Goal: Contribute content: Add original content to the website for others to see

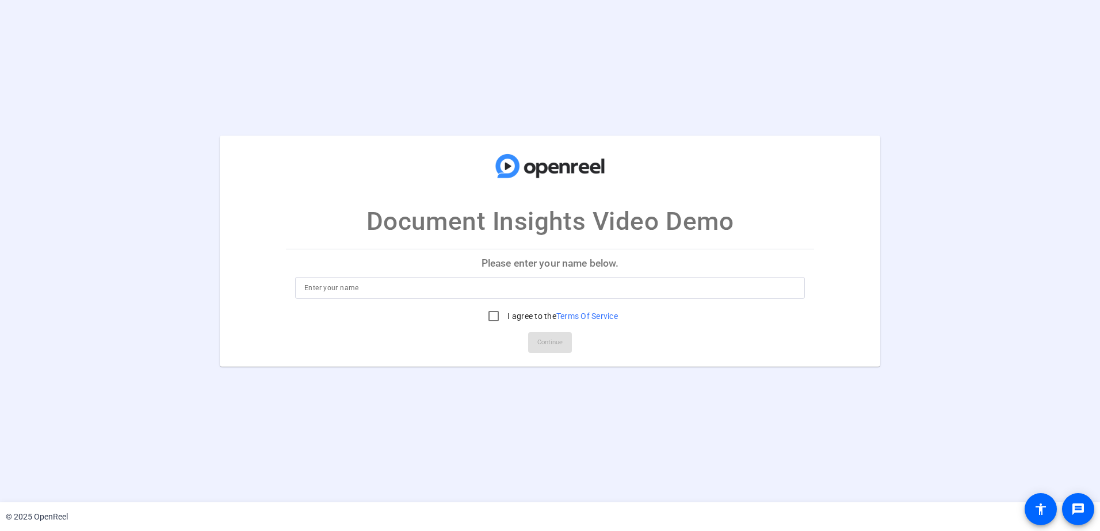
click at [459, 288] on input at bounding box center [549, 288] width 491 height 14
type input "Ashish Savani"
click at [488, 320] on input "I agree to the Terms Of Service" at bounding box center [493, 316] width 23 height 23
checkbox input "true"
click at [568, 342] on span at bounding box center [550, 343] width 44 height 28
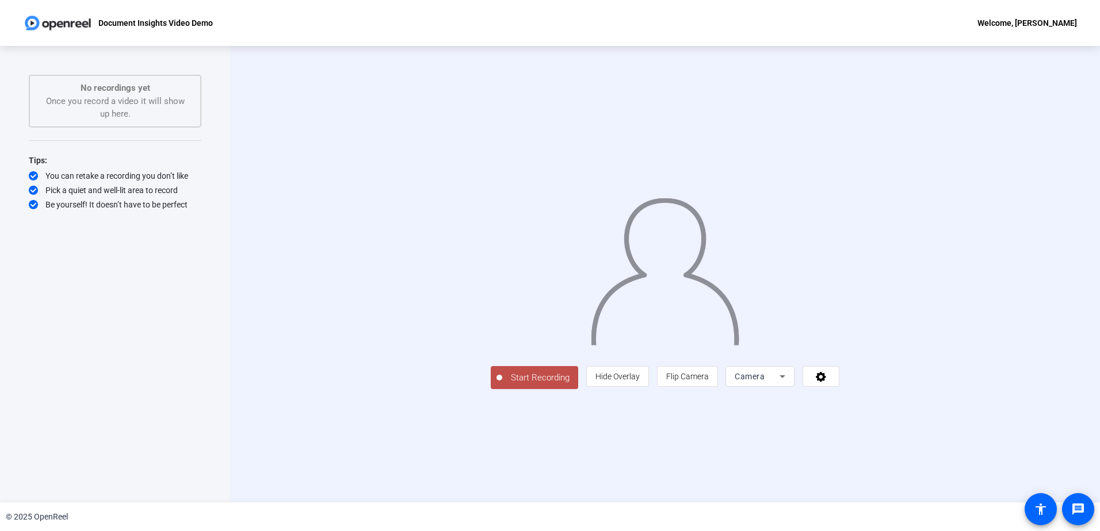
click at [779, 384] on div "Camera" at bounding box center [756, 377] width 45 height 14
click at [899, 400] on mat-option "Screen" at bounding box center [905, 399] width 69 height 23
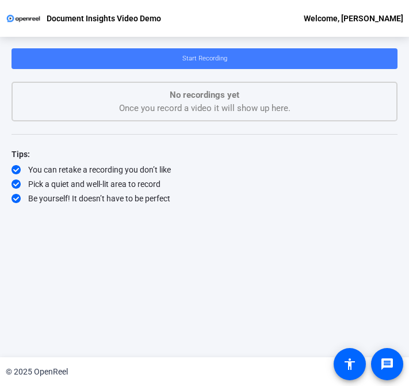
click at [213, 61] on span "Start Recording" at bounding box center [204, 58] width 45 height 7
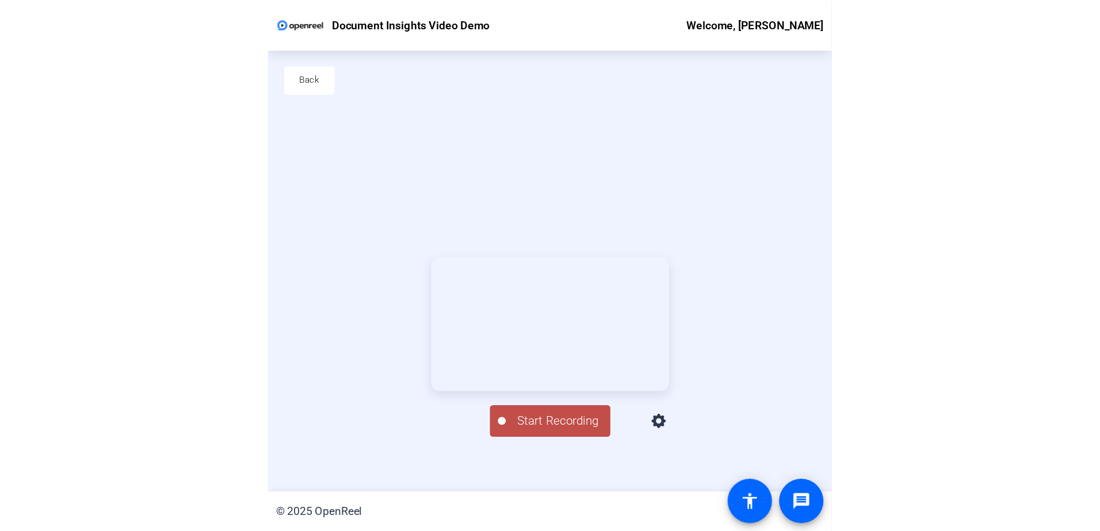
scroll to position [55, 0]
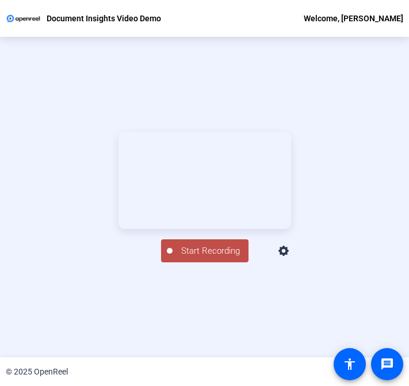
click at [219, 258] on span "Start Recording" at bounding box center [211, 250] width 76 height 13
click at [187, 252] on div "Stop Recording" at bounding box center [211, 245] width 58 height 13
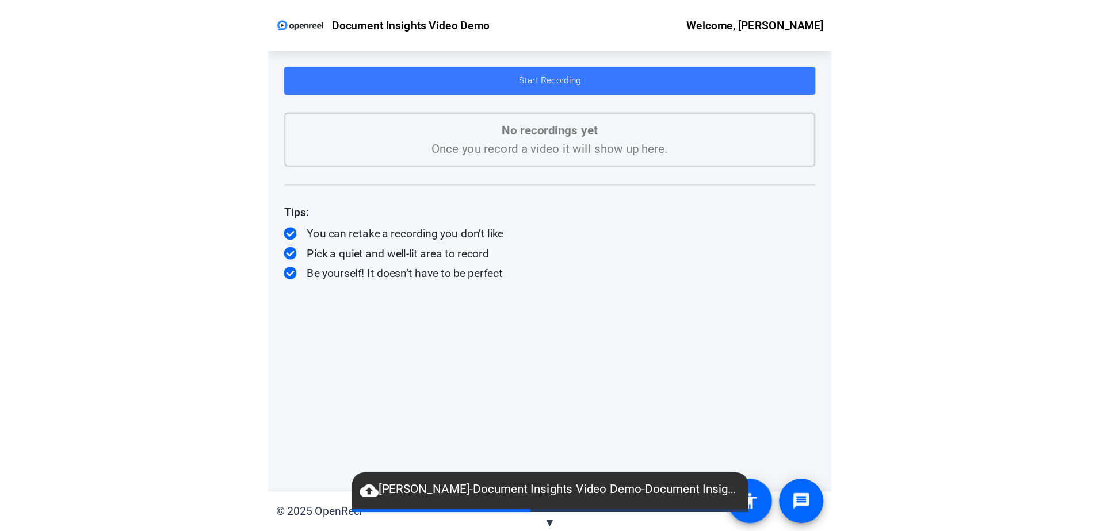
scroll to position [0, 0]
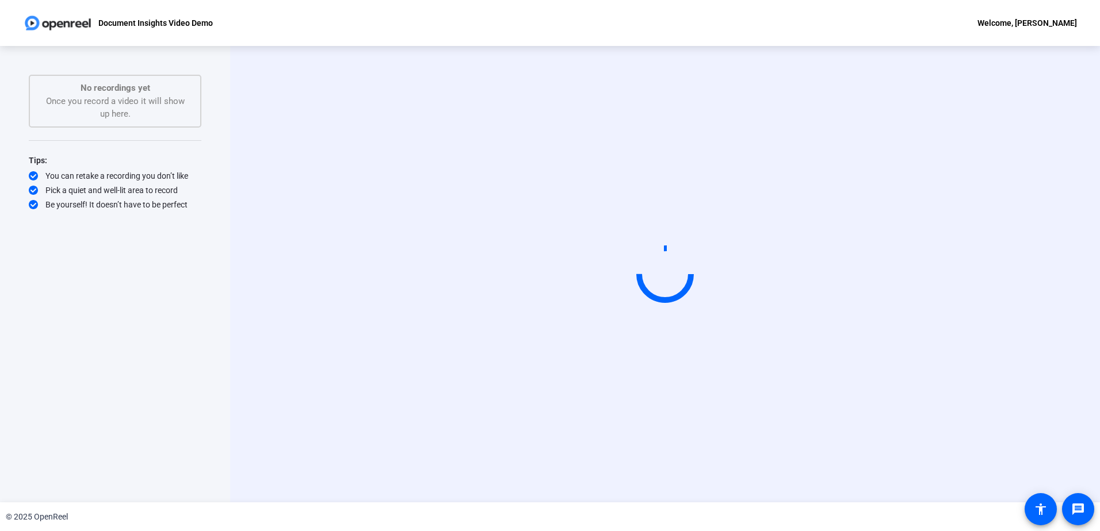
click at [610, 238] on video at bounding box center [665, 274] width 173 height 97
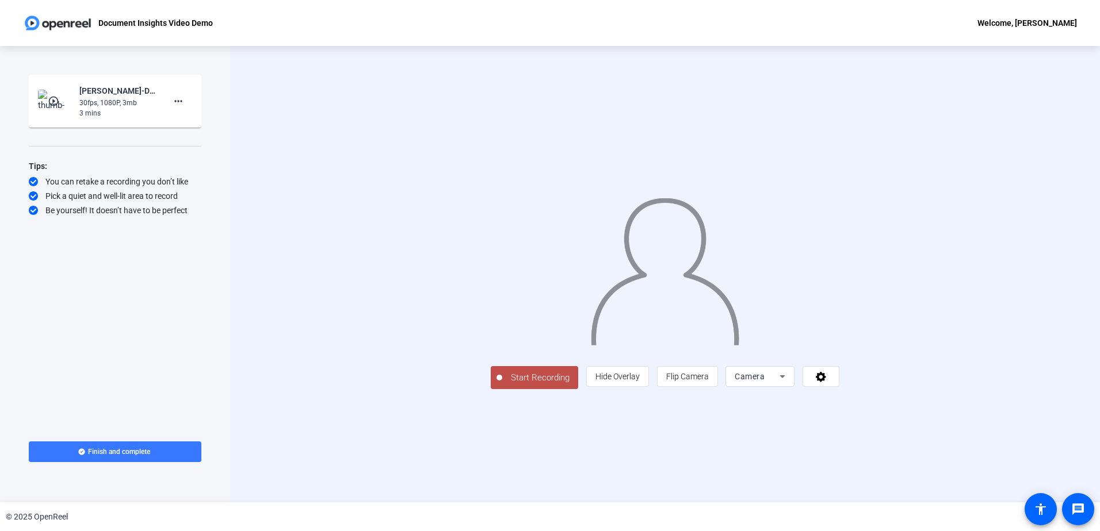
click at [112, 98] on div "30fps, 1080P, 3mb" at bounding box center [117, 103] width 77 height 10
click at [52, 101] on mat-icon "play_circle_outline" at bounding box center [55, 101] width 14 height 12
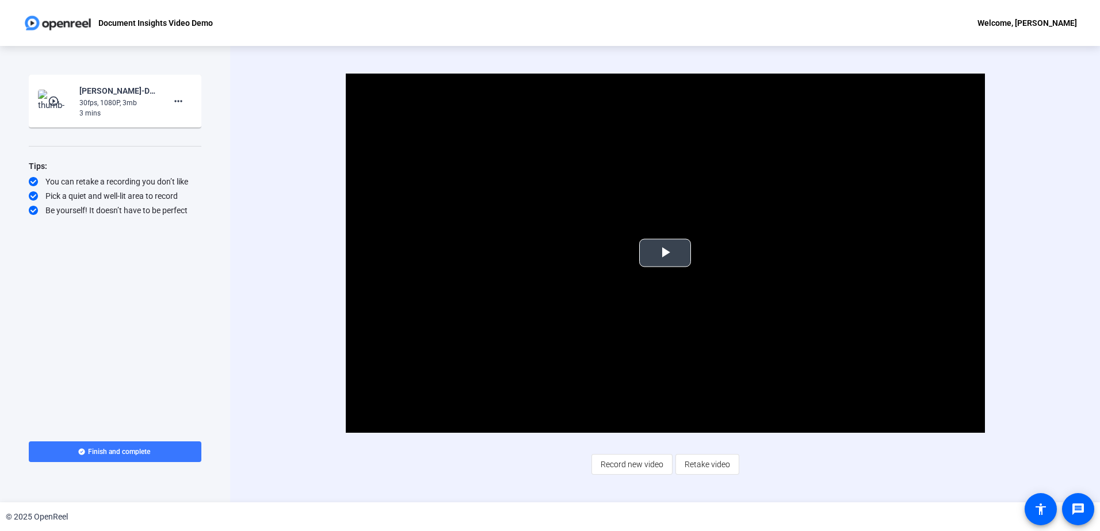
click at [665, 253] on span "Video Player" at bounding box center [665, 253] width 0 height 0
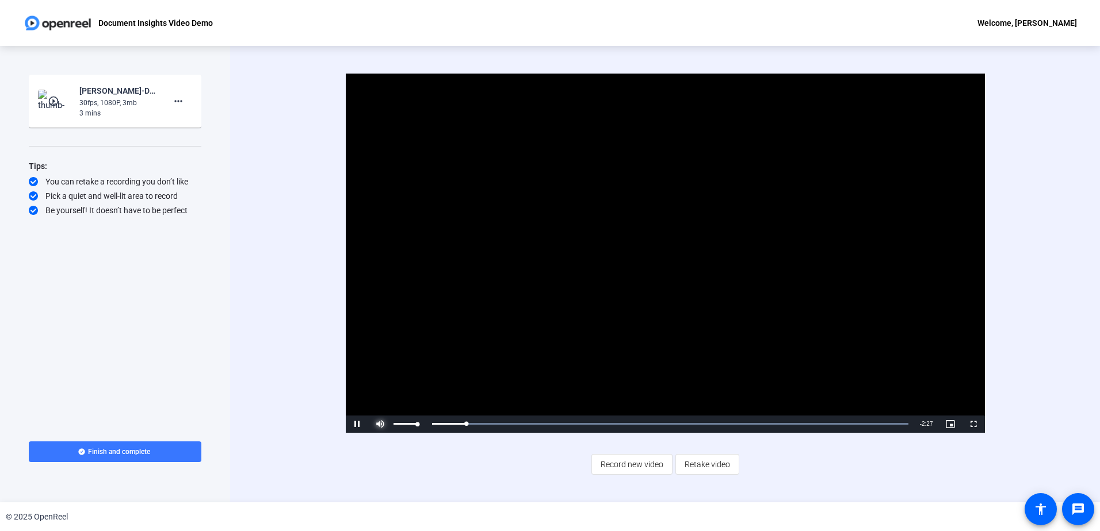
click at [383, 424] on span "Video Player" at bounding box center [380, 424] width 23 height 0
click at [439, 422] on div "Loaded : 100.00% 0:02 0:02" at bounding box center [670, 424] width 488 height 17
click at [525, 298] on video "Video Player" at bounding box center [665, 253] width 639 height 359
click at [567, 341] on video "Video Player" at bounding box center [665, 253] width 639 height 359
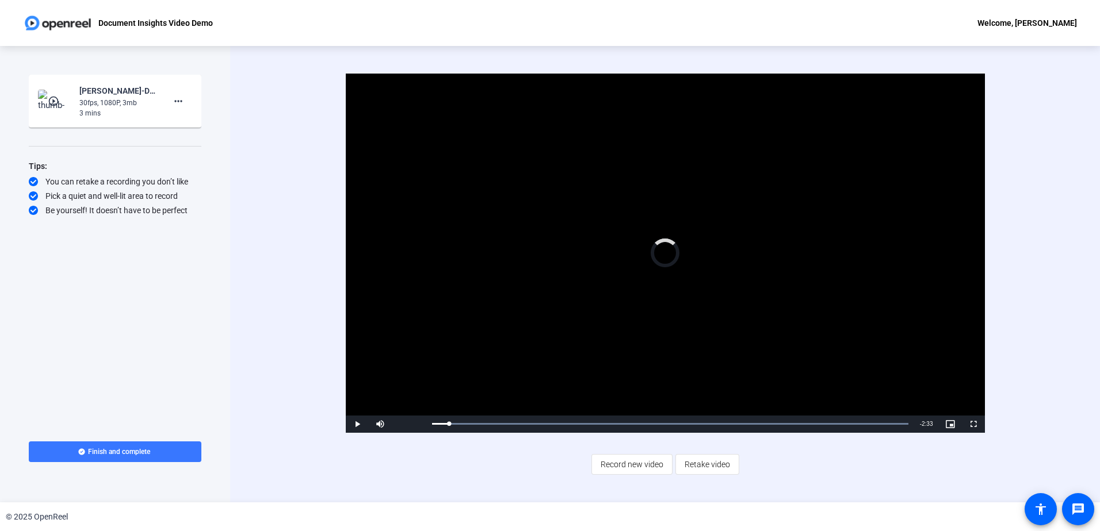
drag, startPoint x: 449, startPoint y: 426, endPoint x: 424, endPoint y: 428, distance: 24.3
click at [424, 428] on div "Play Mute 15% Current Time 0:05 / Duration 2:38 Loaded : 100.00% 0:00 0:05 Stre…" at bounding box center [665, 424] width 639 height 17
click at [975, 424] on span "Video Player" at bounding box center [973, 424] width 23 height 0
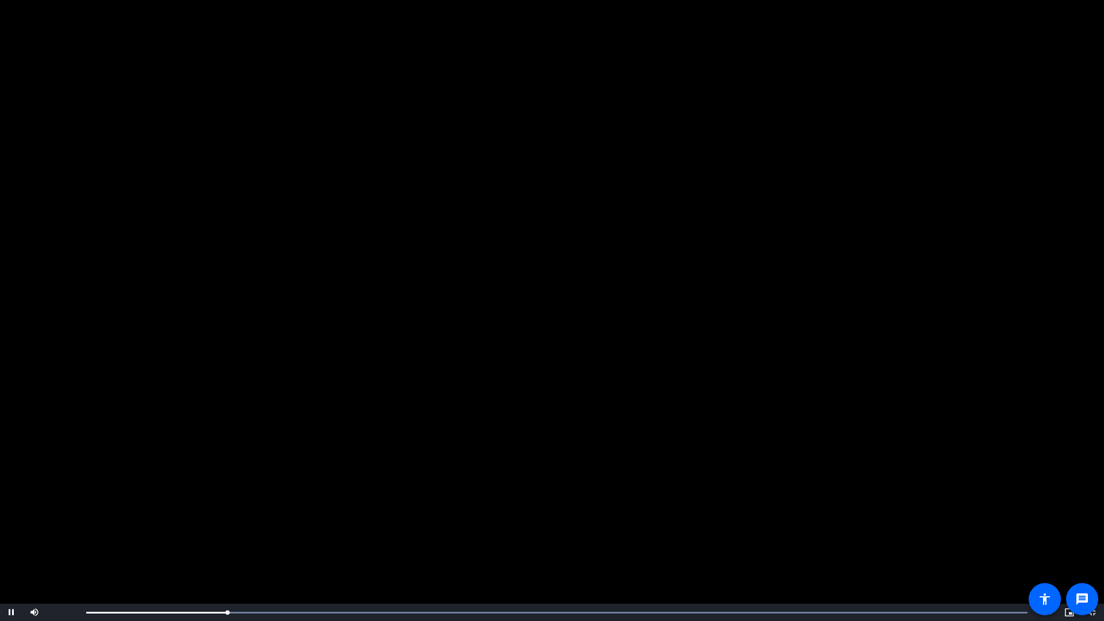
click at [265, 438] on video "Video Player" at bounding box center [552, 310] width 1104 height 621
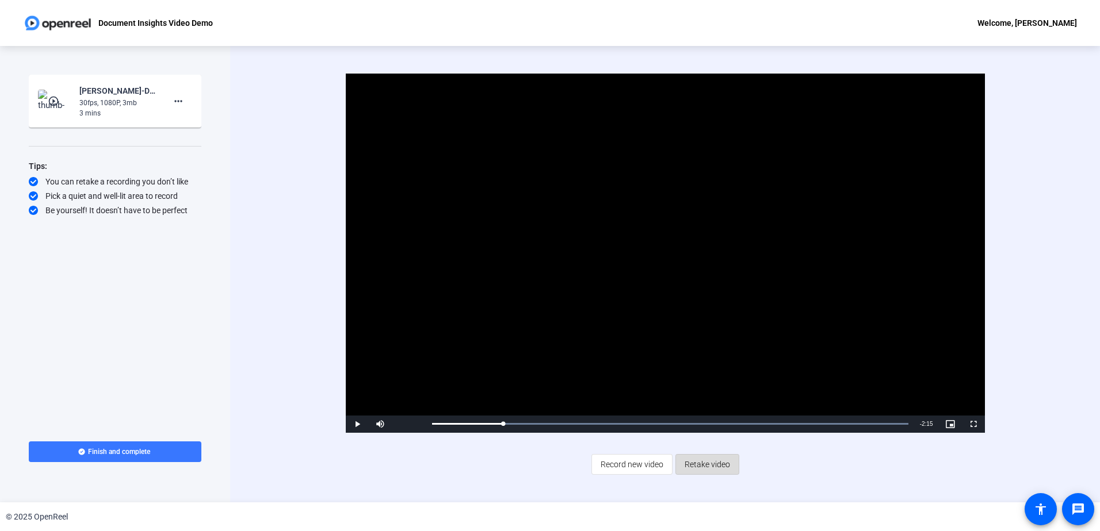
click at [713, 465] on span "Retake video" at bounding box center [706, 465] width 45 height 22
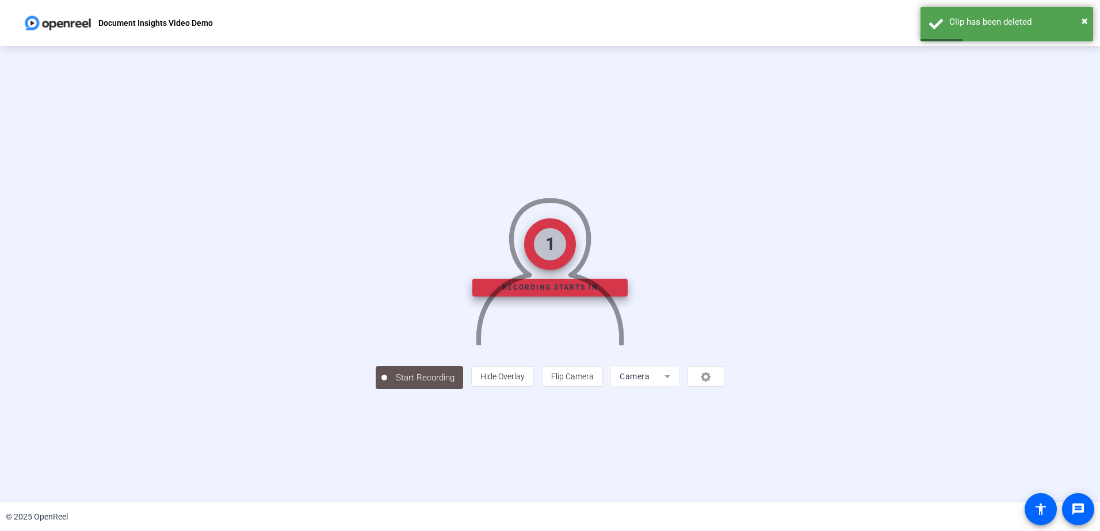
click at [679, 387] on mat-form-field "Camera" at bounding box center [644, 376] width 69 height 21
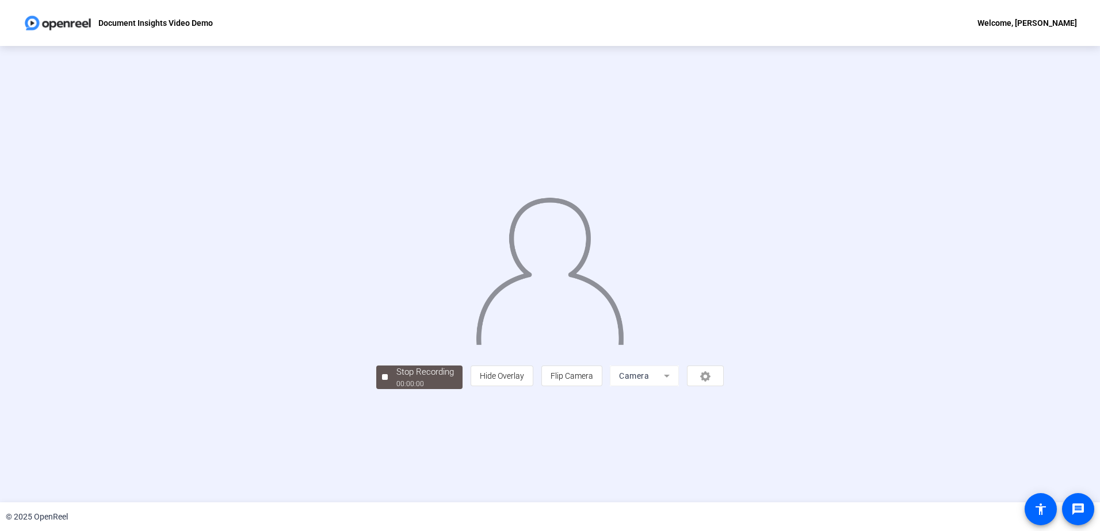
click at [679, 386] on mat-form-field "Camera" at bounding box center [644, 376] width 69 height 21
click at [97, 179] on div "Stop Recording 00:00:05 person Hide Overlay flip Flip Camera Camera" at bounding box center [549, 274] width 934 height 229
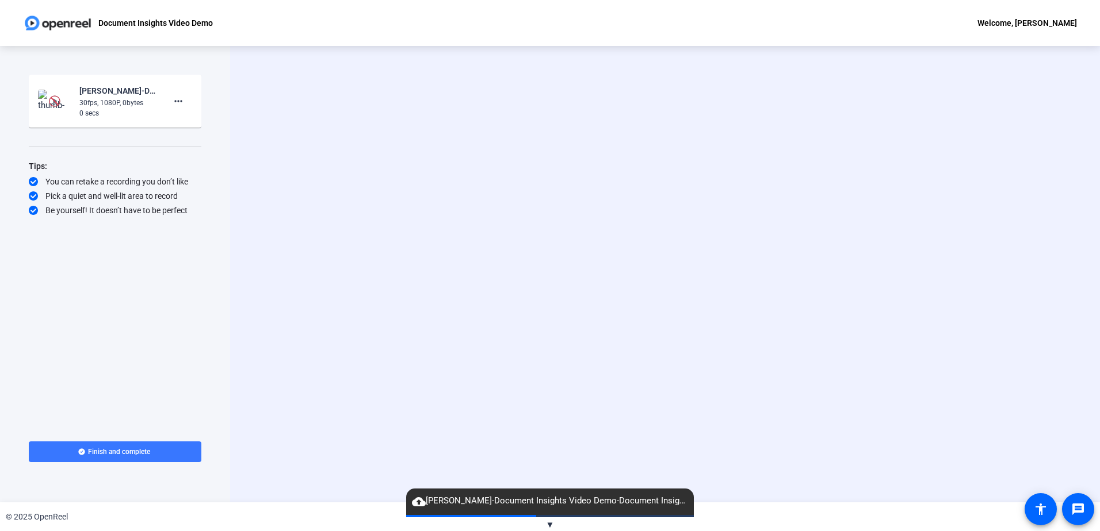
click at [116, 109] on div "0 secs" at bounding box center [117, 113] width 77 height 10
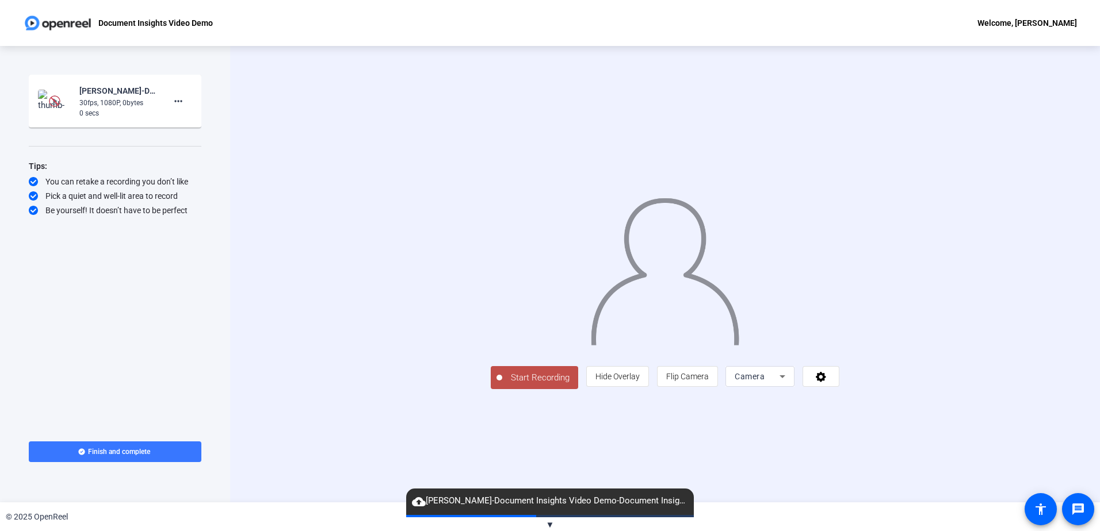
click at [764, 381] on span "Camera" at bounding box center [749, 376] width 30 height 9
click at [887, 404] on span "Screen" at bounding box center [886, 400] width 22 height 14
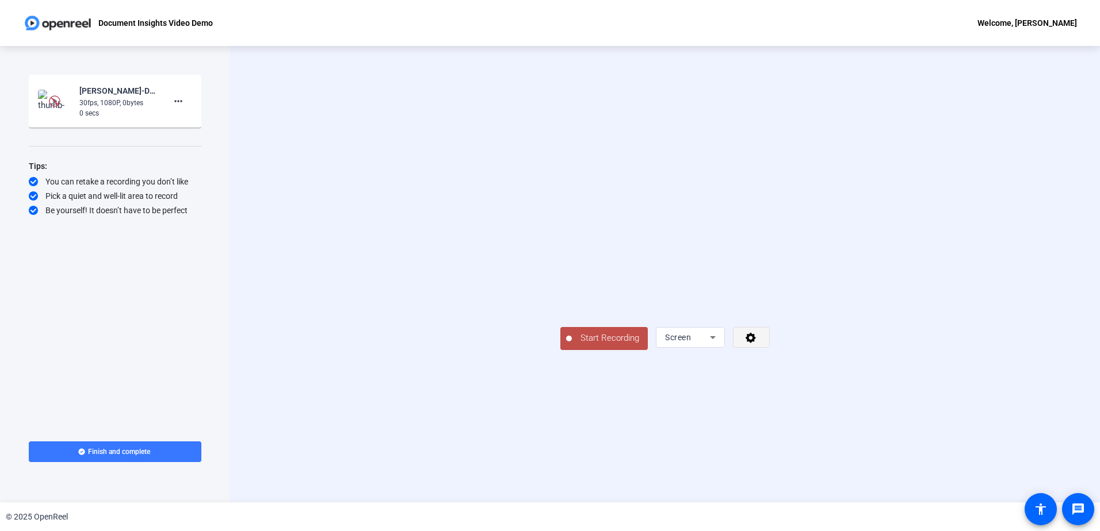
click at [756, 343] on icon at bounding box center [750, 338] width 10 height 10
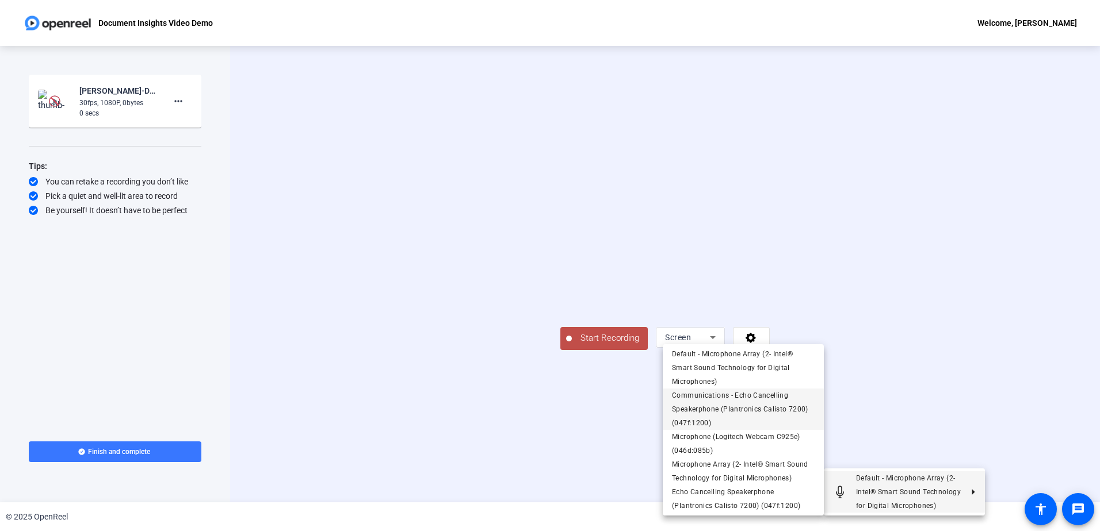
click at [745, 409] on span "Communications - Echo Cancelling Speakerphone (Plantronics Calisto 7200) (047f:…" at bounding box center [740, 410] width 136 height 36
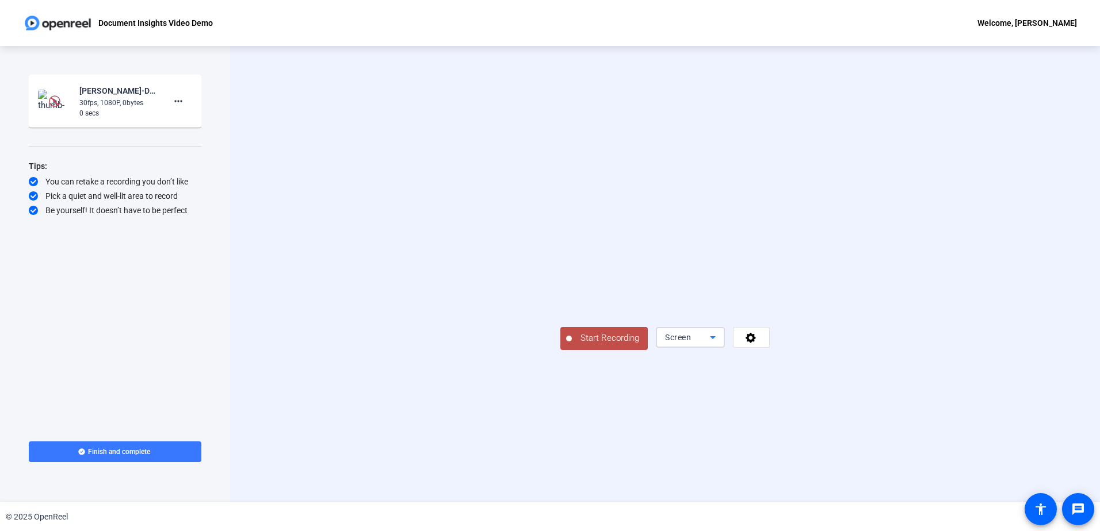
click at [719, 344] on icon at bounding box center [713, 338] width 14 height 14
click at [950, 350] on div at bounding box center [550, 265] width 1100 height 531
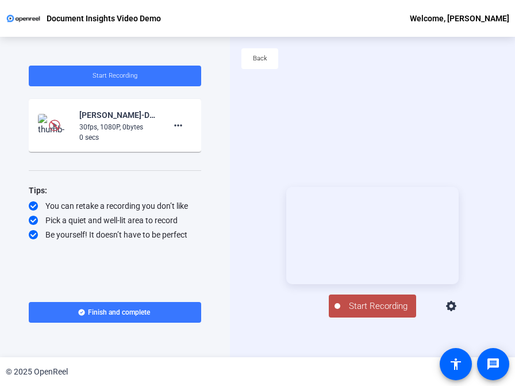
click at [372, 313] on span "Start Recording" at bounding box center [378, 306] width 76 height 13
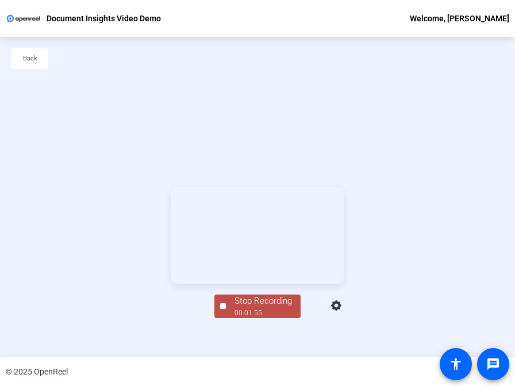
click at [323, 220] on video at bounding box center [257, 235] width 173 height 97
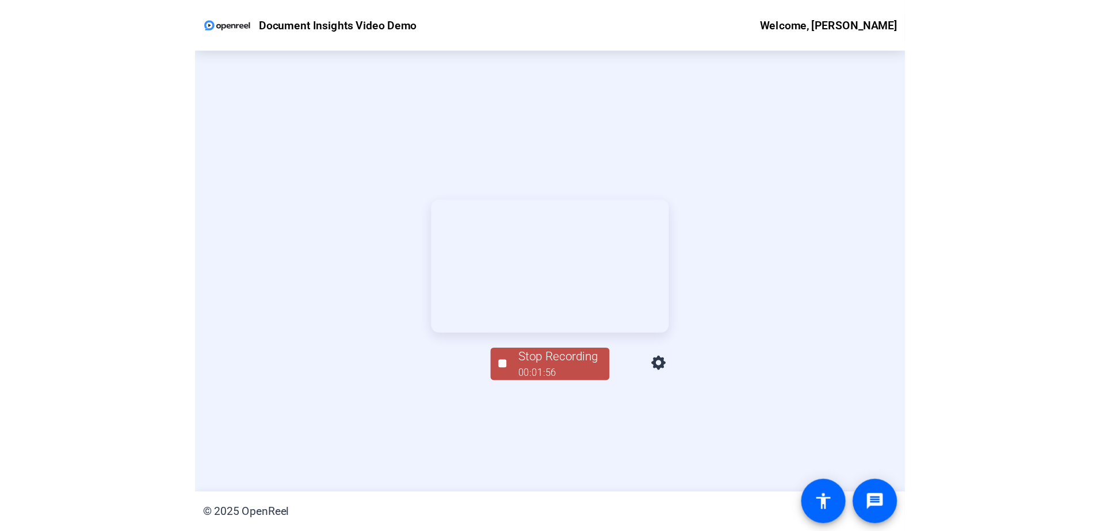
scroll to position [55, 0]
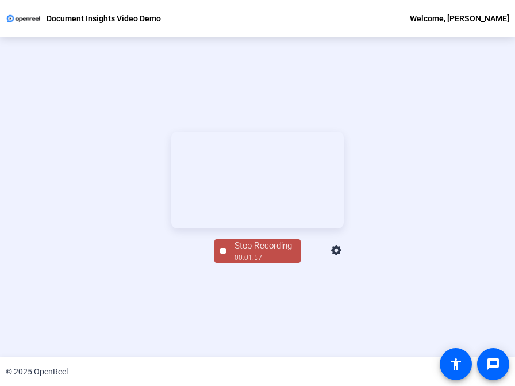
click at [251, 252] on div "Stop Recording" at bounding box center [264, 245] width 58 height 13
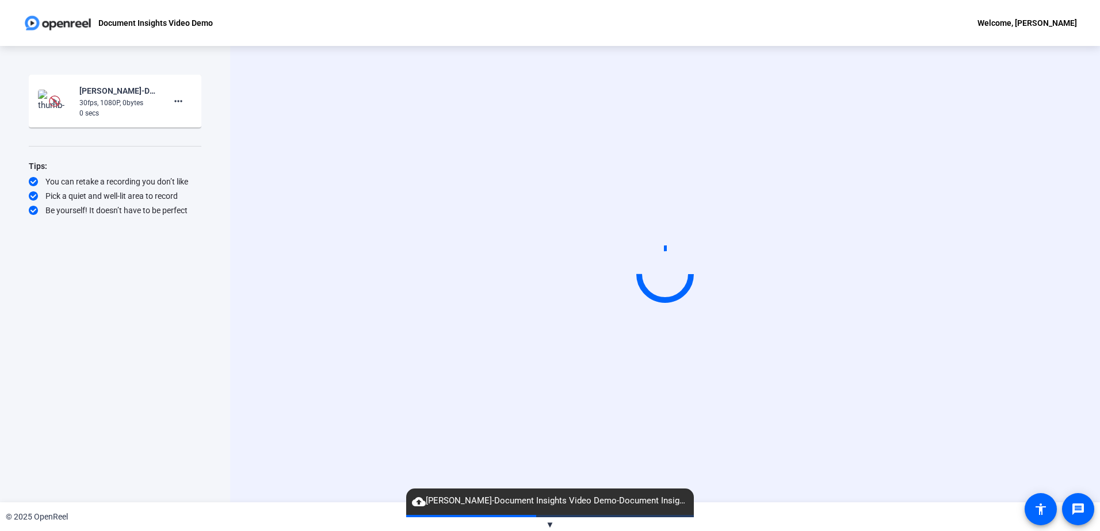
scroll to position [0, 0]
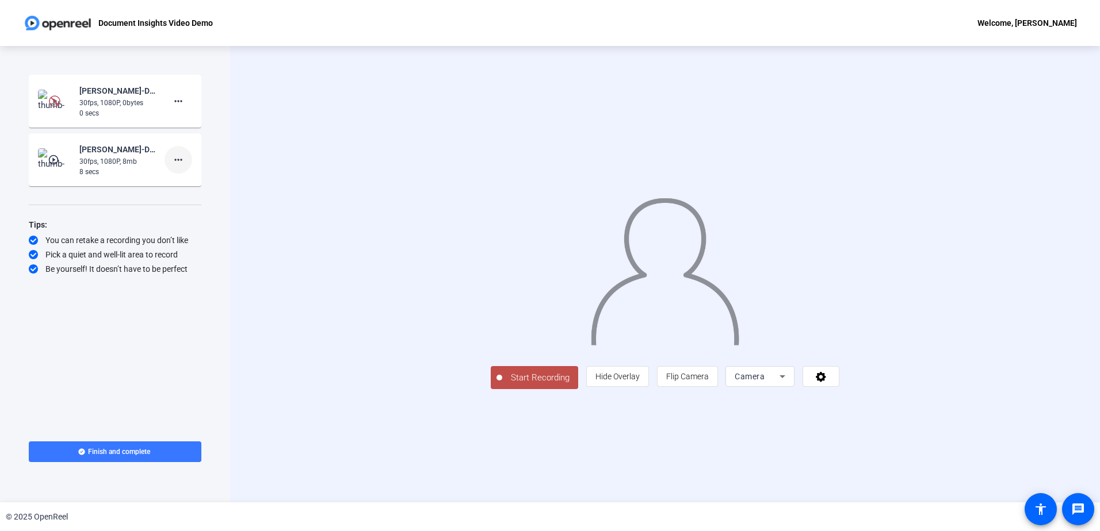
click at [178, 159] on mat-icon "more_horiz" at bounding box center [178, 160] width 14 height 14
click at [186, 181] on span "Delete clip" at bounding box center [197, 184] width 46 height 14
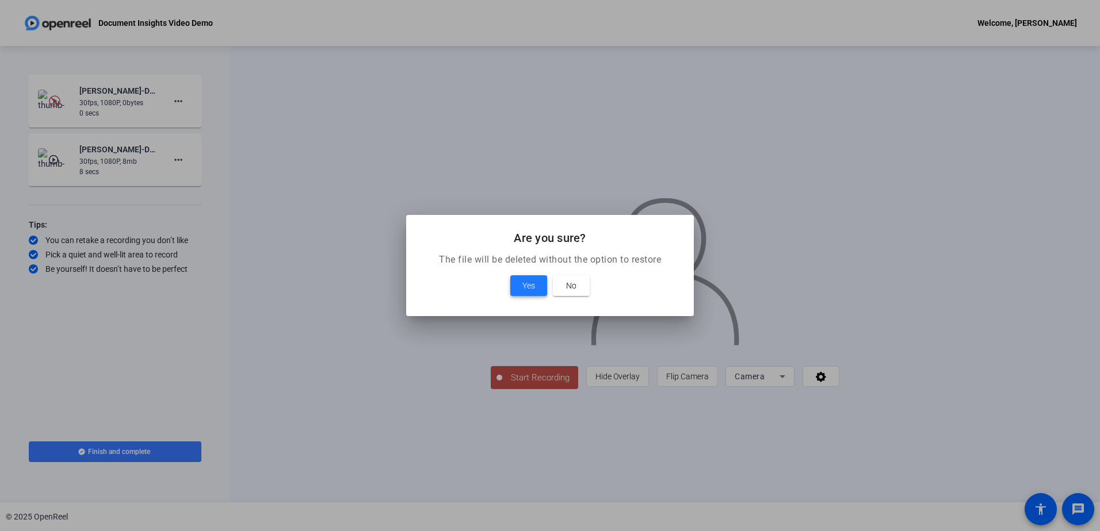
click at [531, 289] on span "Yes" at bounding box center [528, 286] width 13 height 14
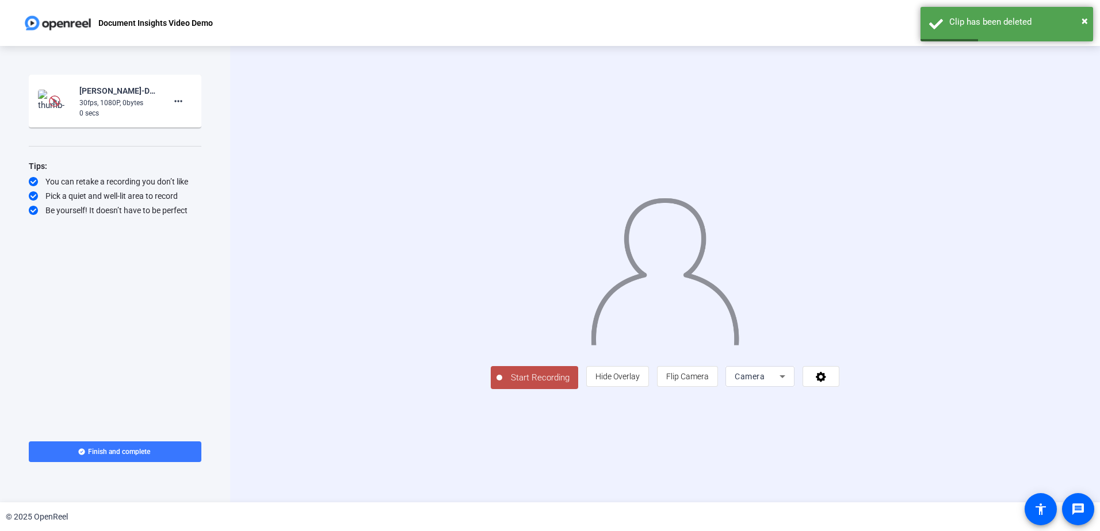
click at [126, 104] on div "30fps, 1080P, 0bytes" at bounding box center [117, 103] width 77 height 10
click at [52, 101] on img at bounding box center [55, 101] width 12 height 12
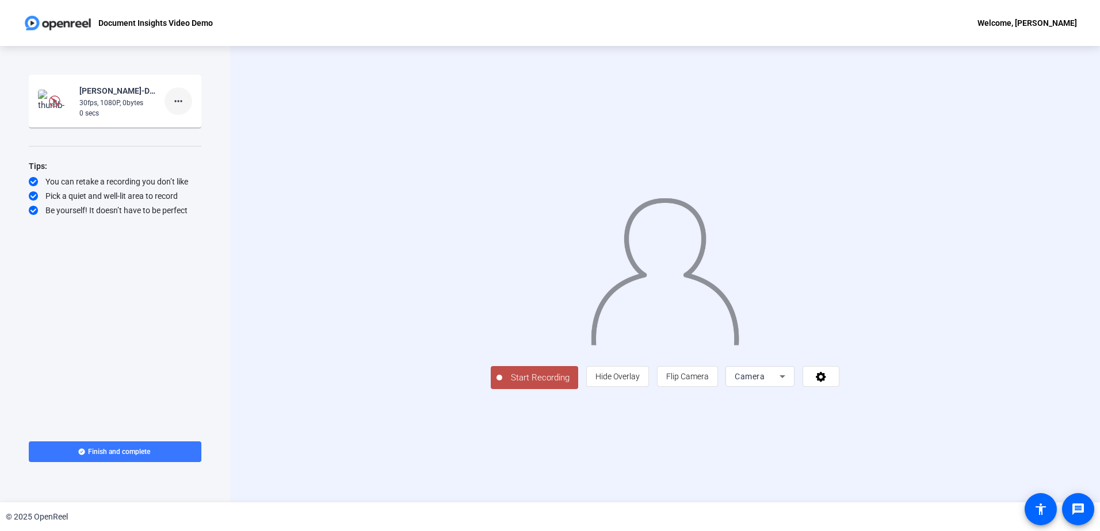
click at [177, 100] on mat-icon "more_horiz" at bounding box center [178, 101] width 14 height 14
click at [176, 127] on span "Delete clip" at bounding box center [197, 125] width 46 height 14
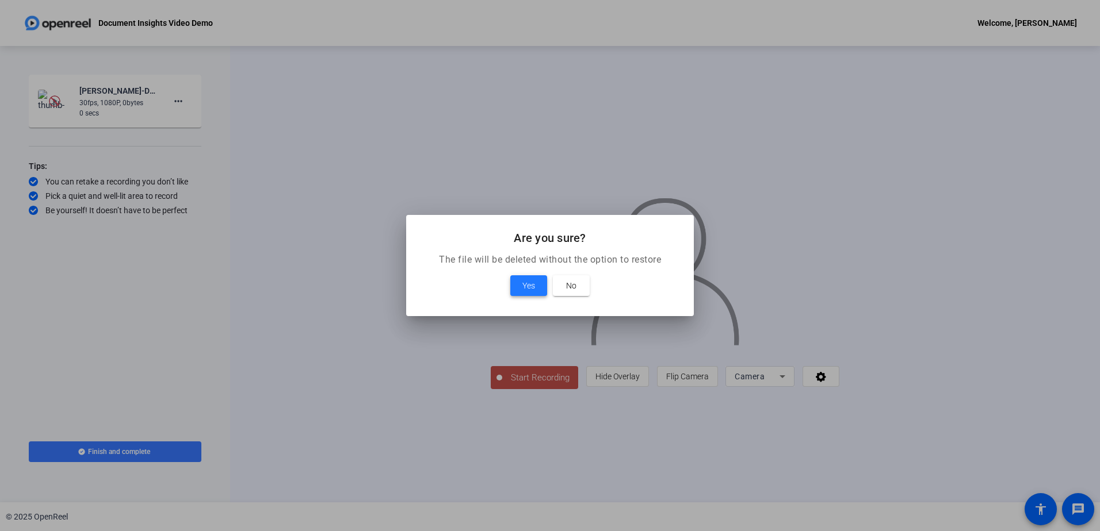
click at [534, 286] on span "Yes" at bounding box center [528, 286] width 13 height 14
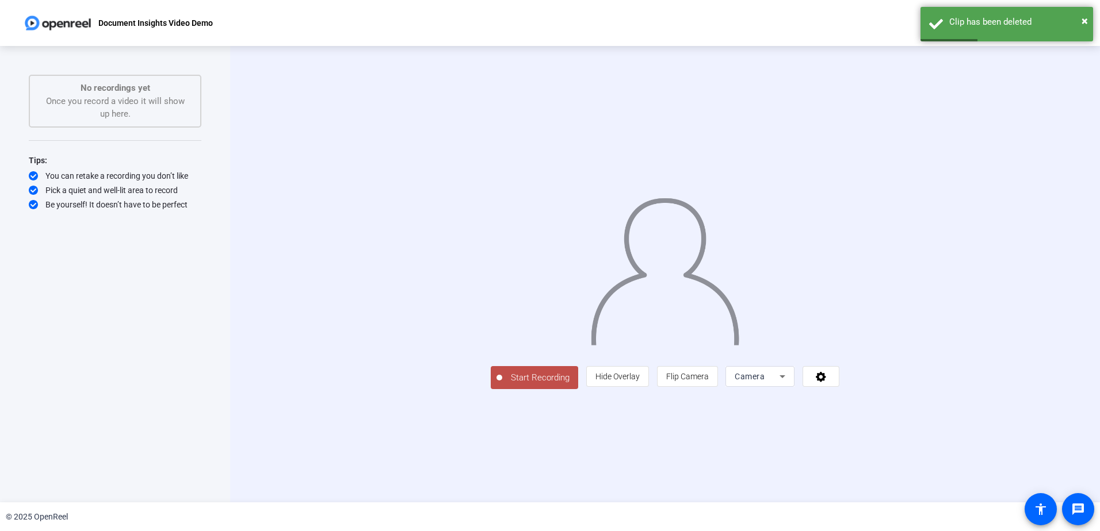
click at [764, 381] on span "Camera" at bounding box center [749, 376] width 30 height 9
click at [883, 396] on span "Screen" at bounding box center [886, 400] width 22 height 14
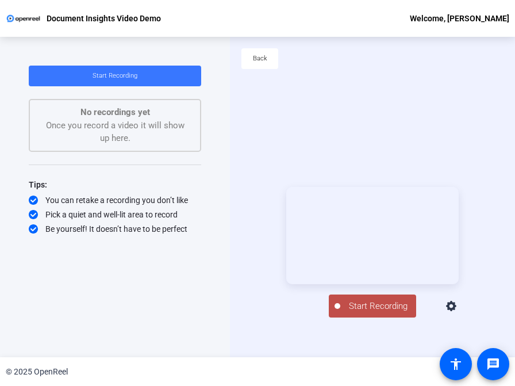
click at [274, 355] on div "Start Recording Screen" at bounding box center [372, 252] width 285 height 320
click at [344, 313] on span "Start Recording" at bounding box center [378, 306] width 76 height 13
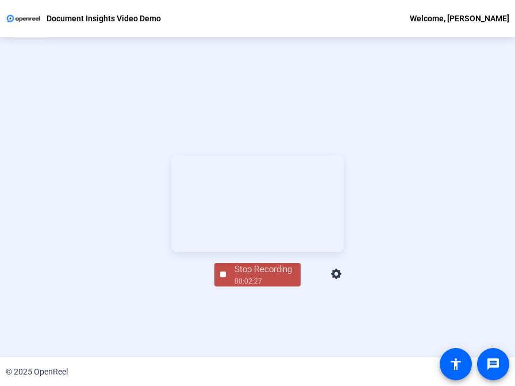
scroll to position [55, 0]
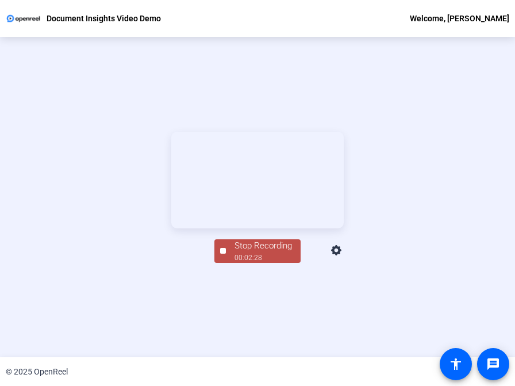
click at [260, 252] on div "Stop Recording" at bounding box center [264, 245] width 58 height 13
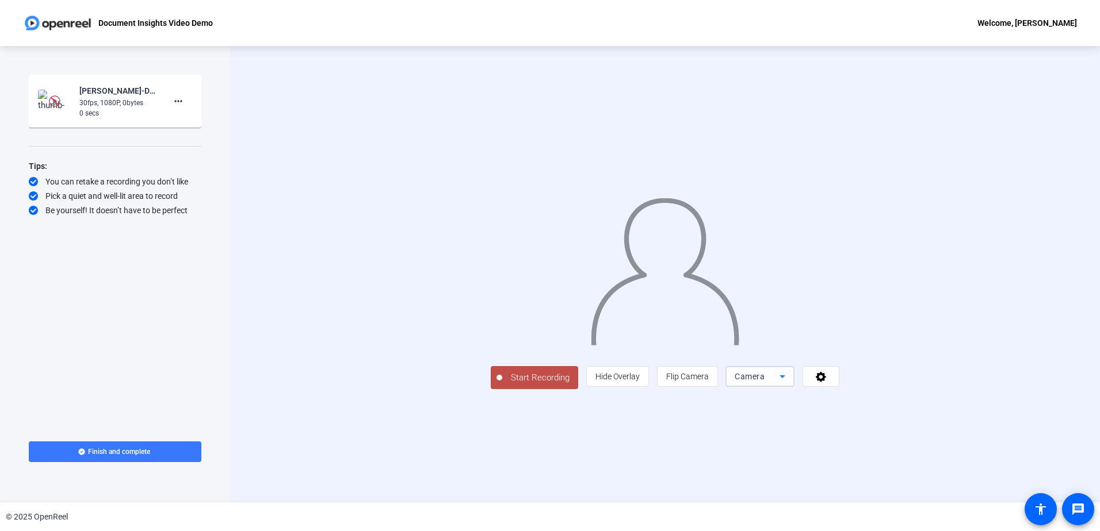
click at [515, 381] on span "Camera" at bounding box center [749, 376] width 30 height 9
click at [515, 385] on span "Screen" at bounding box center [886, 400] width 22 height 14
click at [764, 381] on span "Camera" at bounding box center [749, 376] width 30 height 9
click at [879, 399] on span "Screen" at bounding box center [886, 400] width 22 height 14
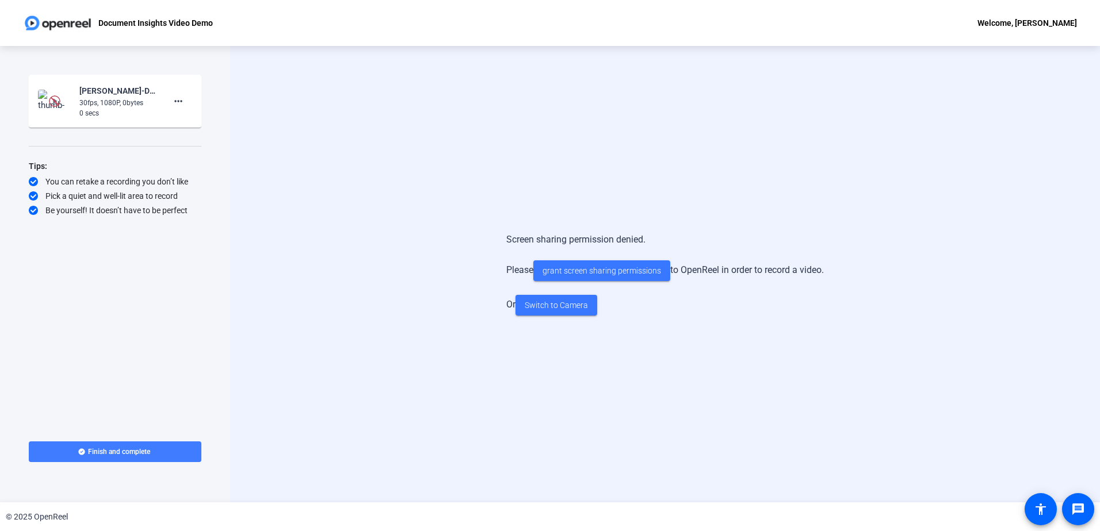
click at [108, 450] on span "Finish and complete" at bounding box center [119, 451] width 62 height 9
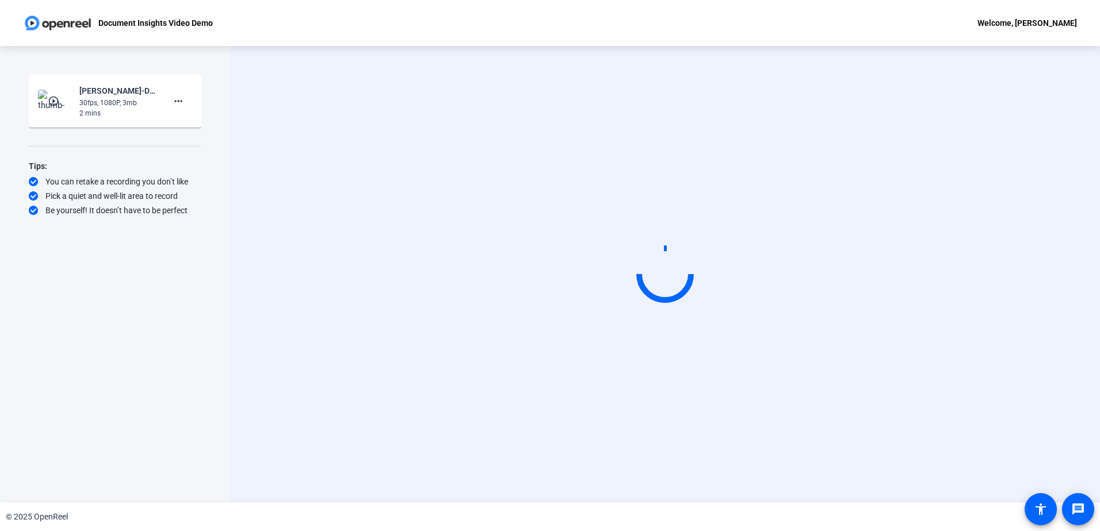
click at [79, 108] on div "play_circle_outline Ashish Savani-Document Insights Video Demo-Document Insight…" at bounding box center [115, 101] width 154 height 35
click at [53, 101] on mat-icon "play_circle_outline" at bounding box center [55, 101] width 14 height 12
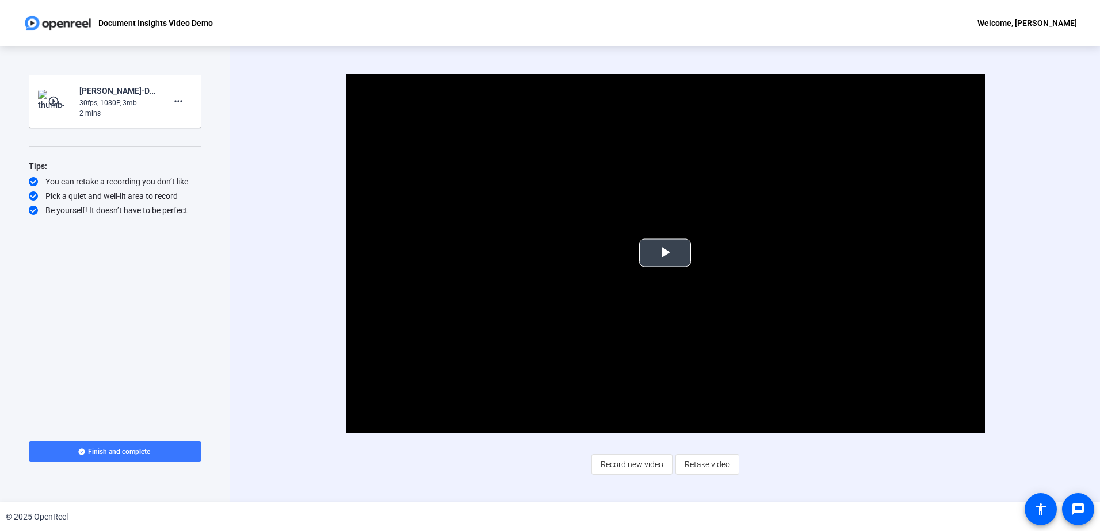
click at [665, 253] on span "Video Player" at bounding box center [665, 253] width 0 height 0
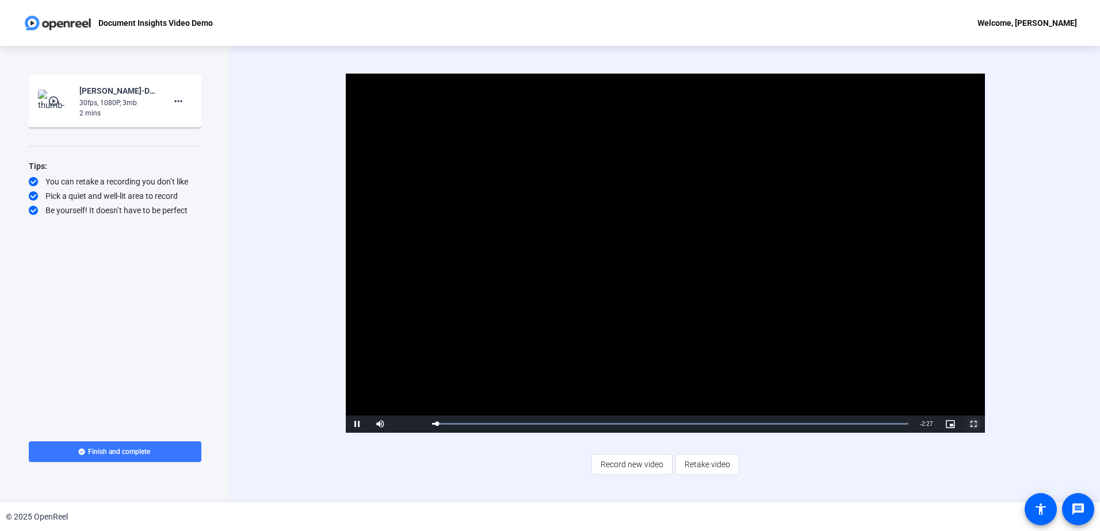
click at [972, 424] on span "Video Player" at bounding box center [973, 424] width 23 height 0
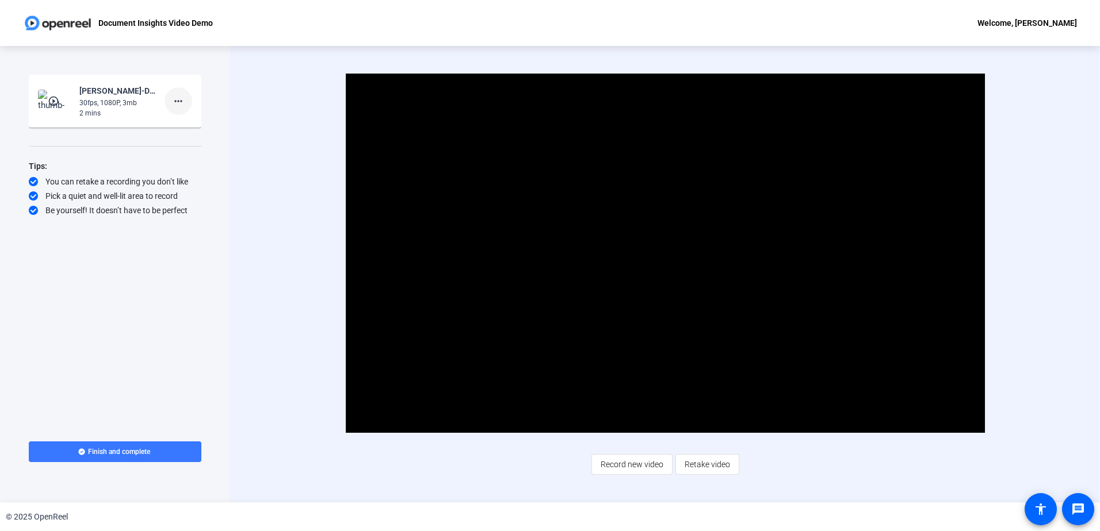
click at [181, 106] on mat-icon "more_horiz" at bounding box center [178, 101] width 14 height 14
click at [182, 295] on div at bounding box center [550, 265] width 1100 height 531
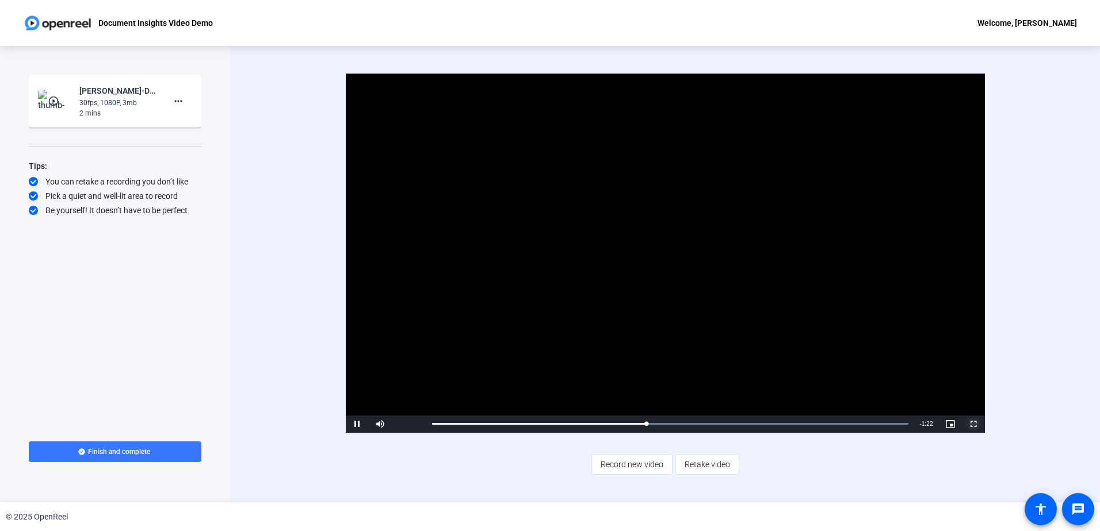
click at [967, 424] on span "Video Player" at bounding box center [973, 424] width 23 height 0
click at [114, 453] on span "Finish and complete" at bounding box center [119, 451] width 62 height 9
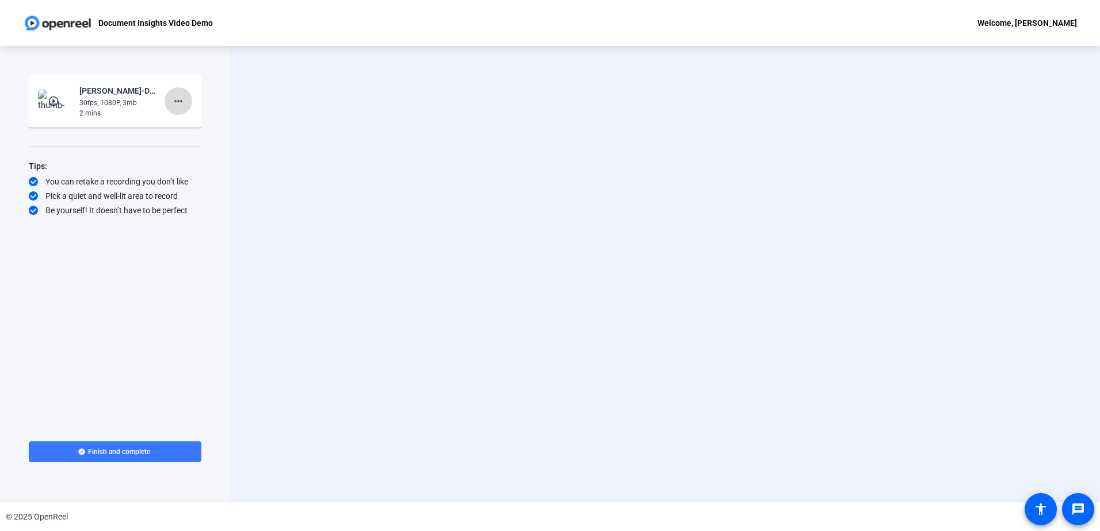
click at [176, 104] on mat-icon "more_horiz" at bounding box center [178, 101] width 14 height 14
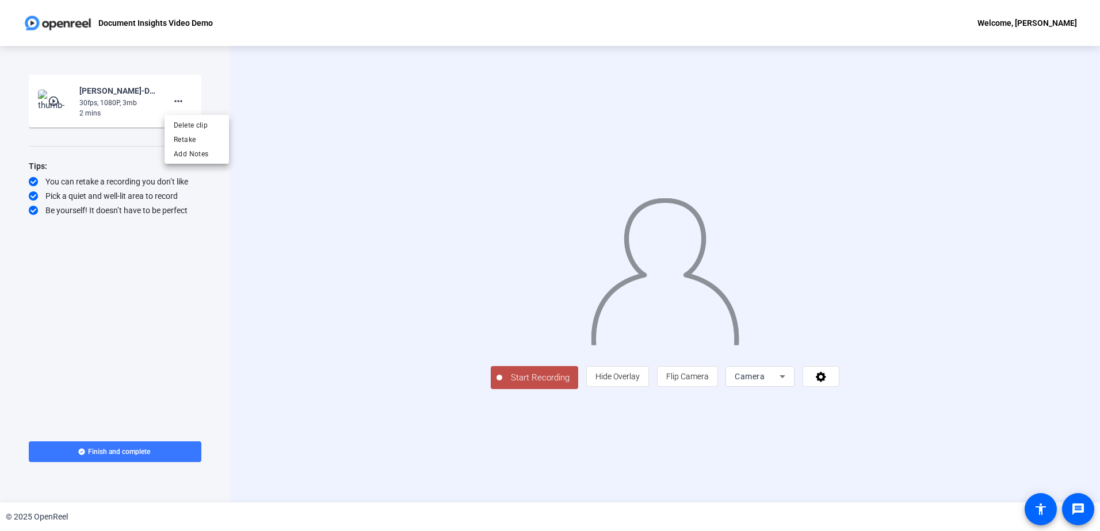
click at [924, 462] on div at bounding box center [550, 265] width 1100 height 531
click at [785, 387] on div "Camera" at bounding box center [759, 376] width 51 height 21
click at [882, 405] on span "Screen" at bounding box center [886, 400] width 22 height 14
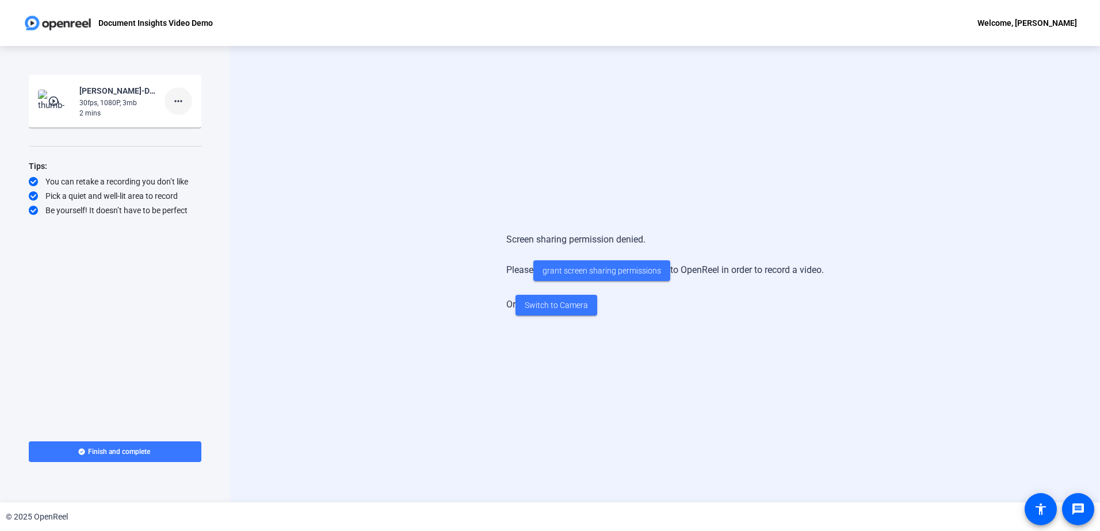
click at [177, 98] on mat-icon "more_horiz" at bounding box center [178, 101] width 14 height 14
